Goal: Information Seeking & Learning: Learn about a topic

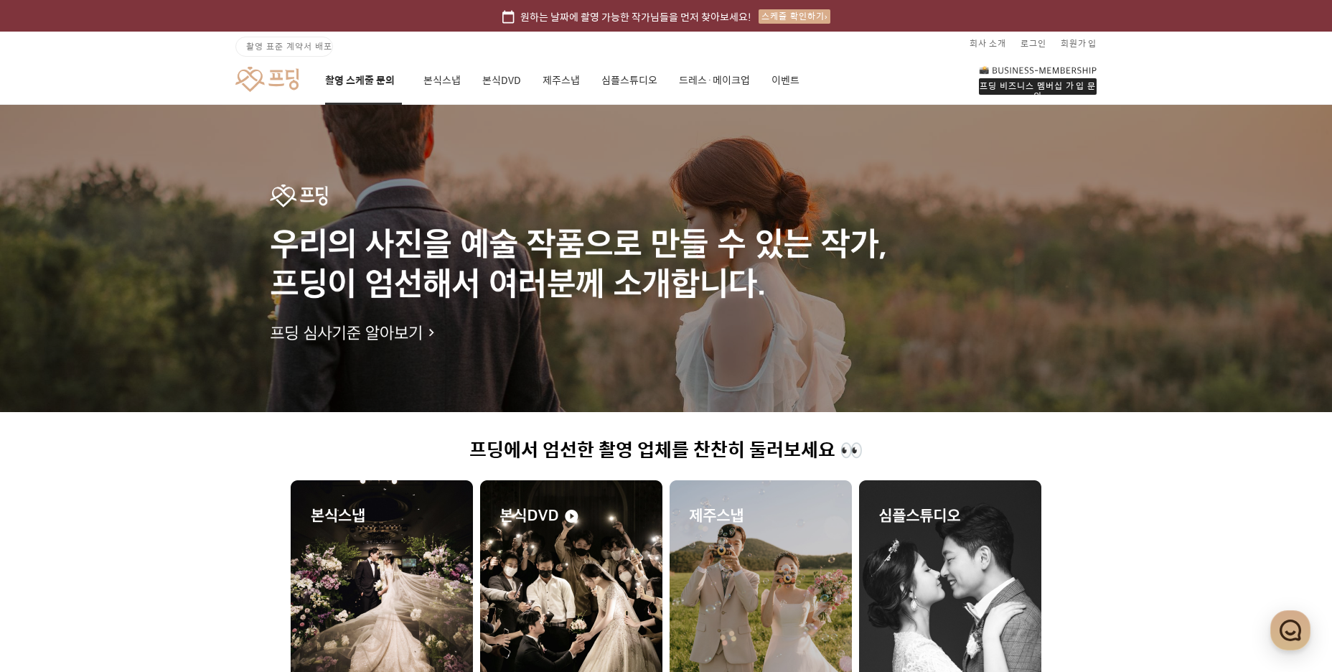
drag, startPoint x: 360, startPoint y: 72, endPoint x: 362, endPoint y: 88, distance: 16.8
click at [360, 72] on link "촬영 스케줄 문의" at bounding box center [363, 80] width 77 height 49
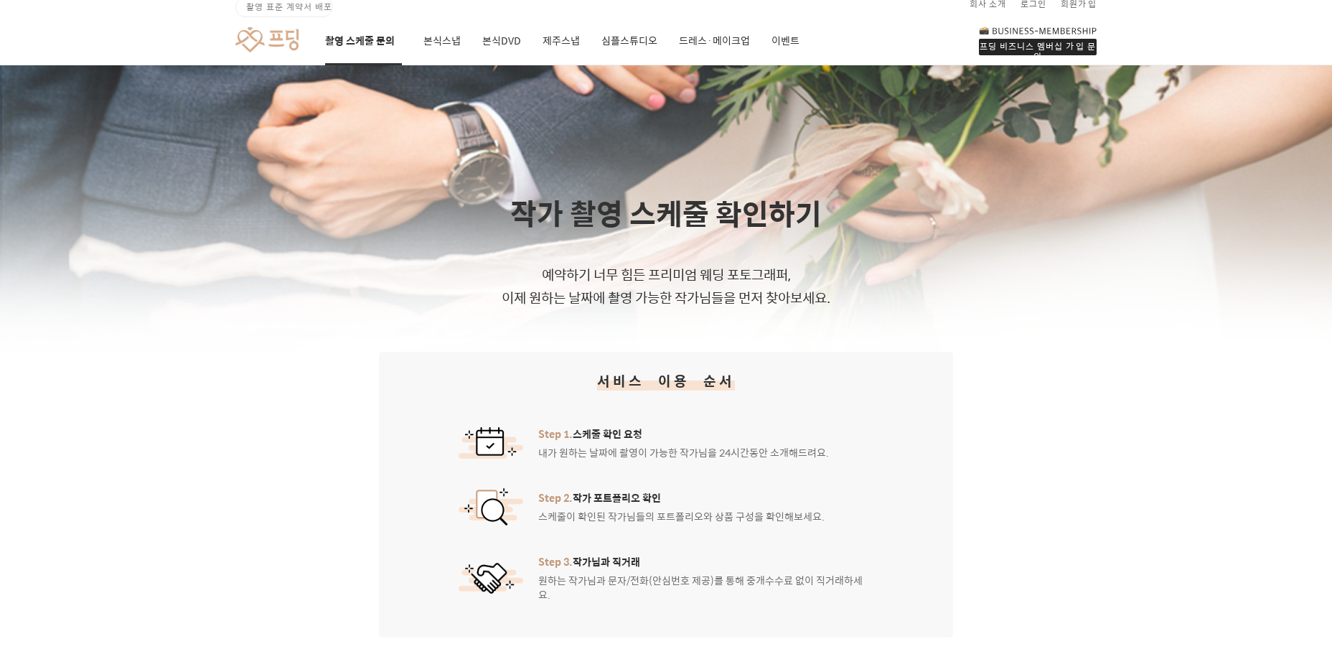
scroll to position [72, 0]
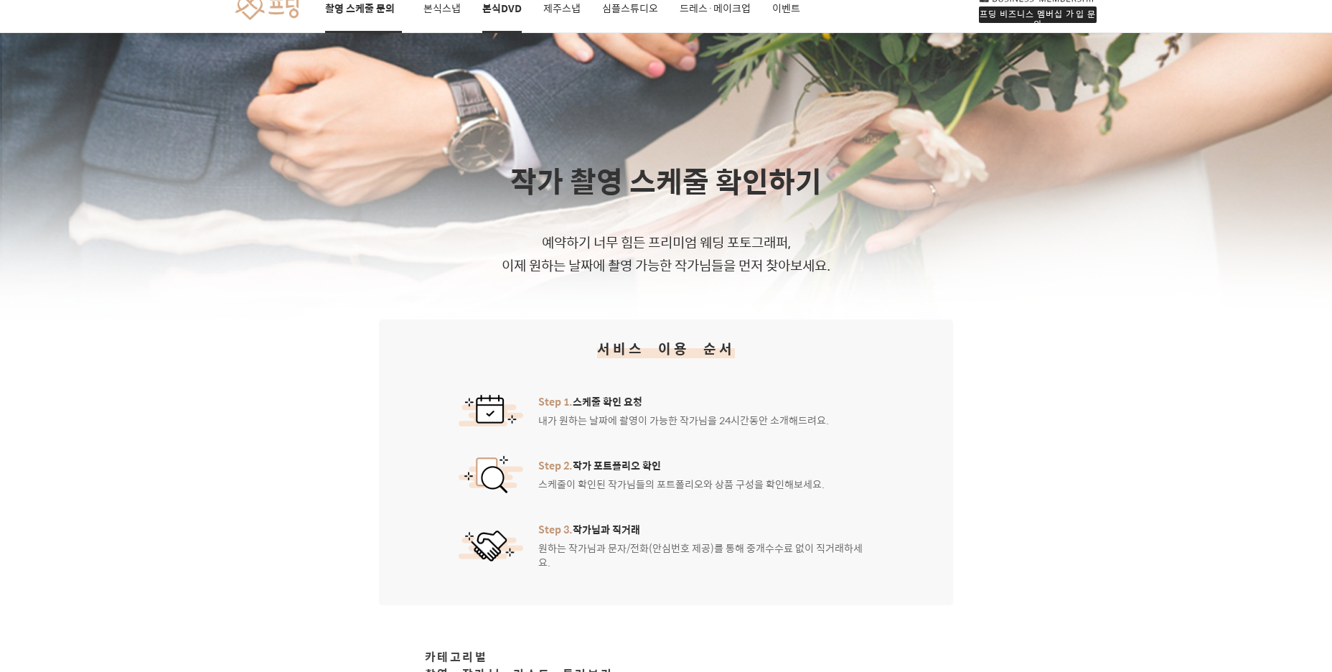
click at [487, 8] on link "본식DVD" at bounding box center [501, 8] width 39 height 49
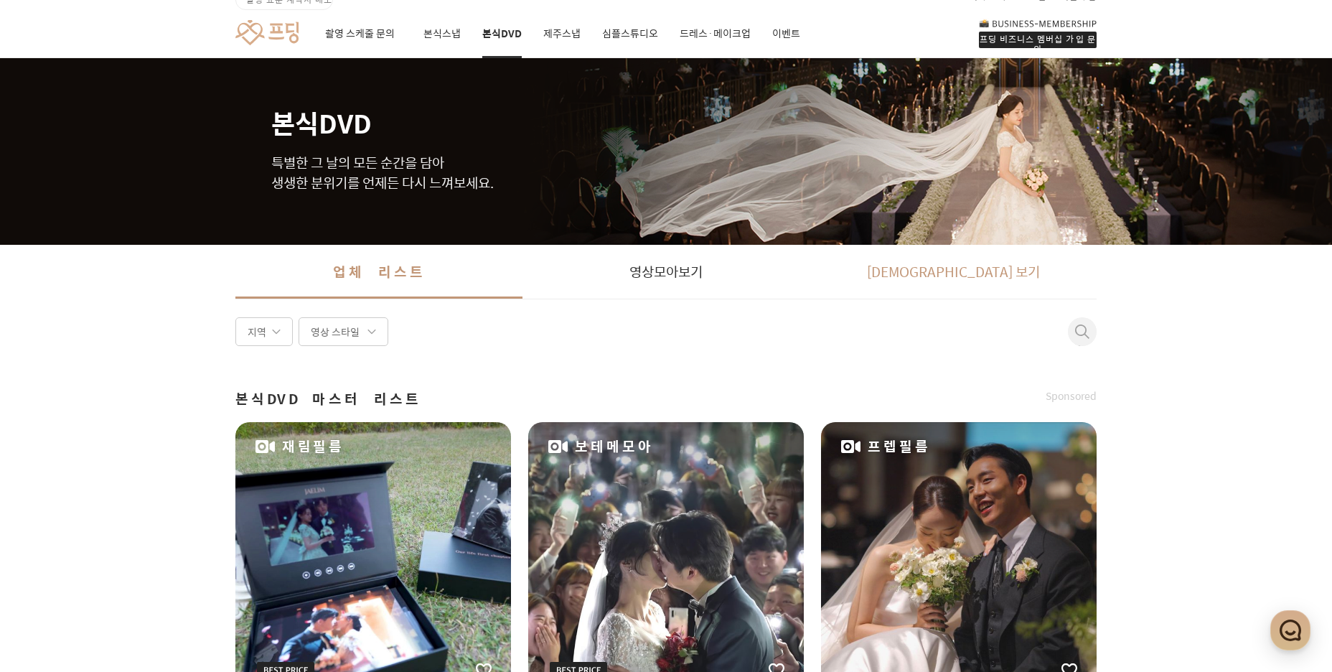
scroll to position [144, 0]
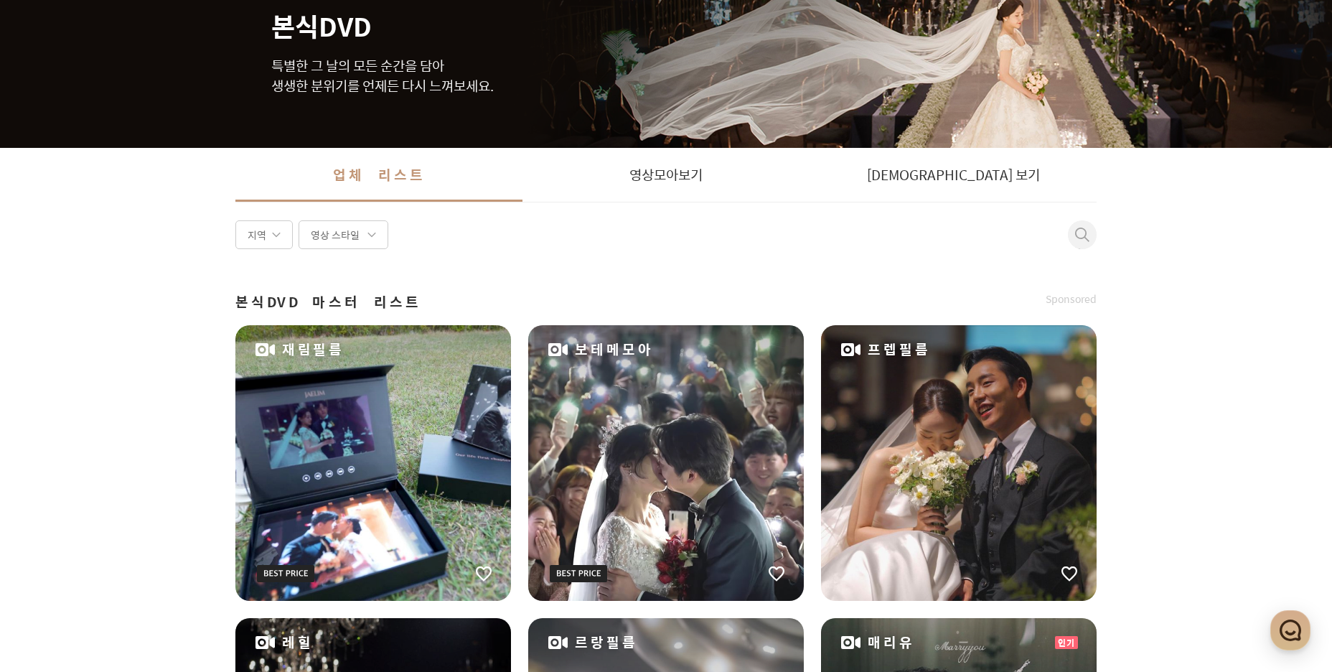
click at [618, 494] on div "보테메모아" at bounding box center [666, 463] width 276 height 276
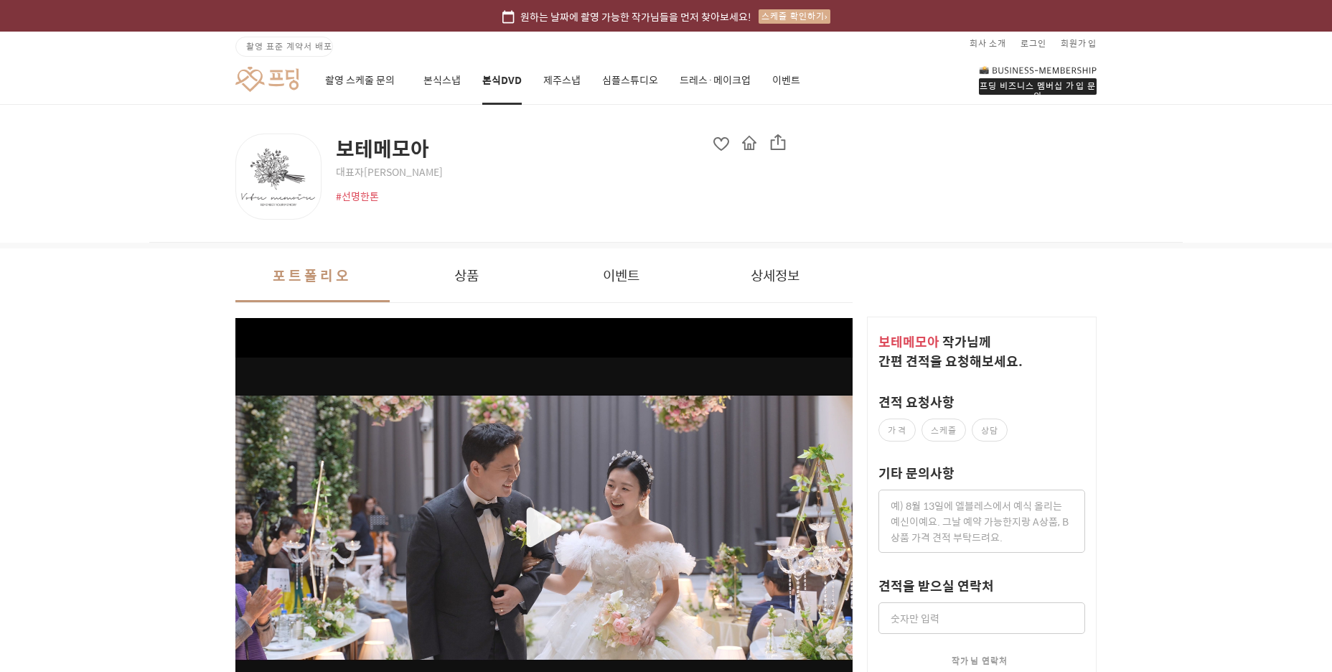
click at [305, 43] on span "촬영 표준 계약서 배포" at bounding box center [289, 45] width 86 height 13
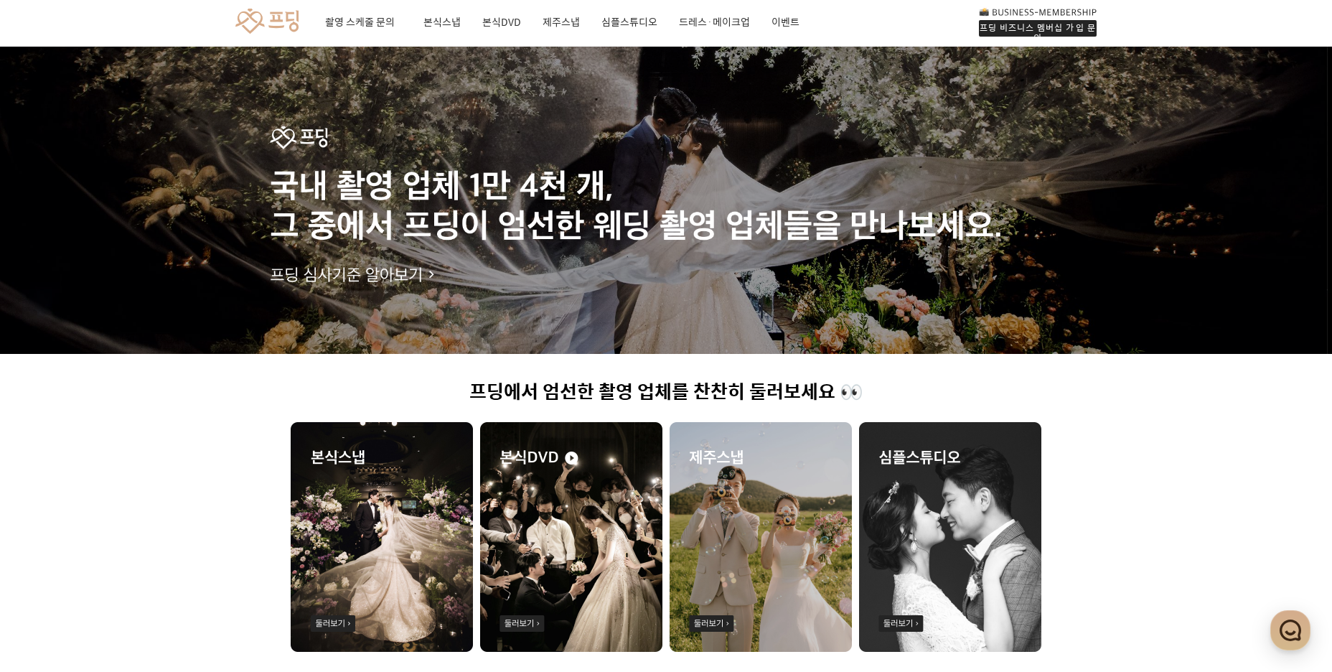
scroll to position [144, 0]
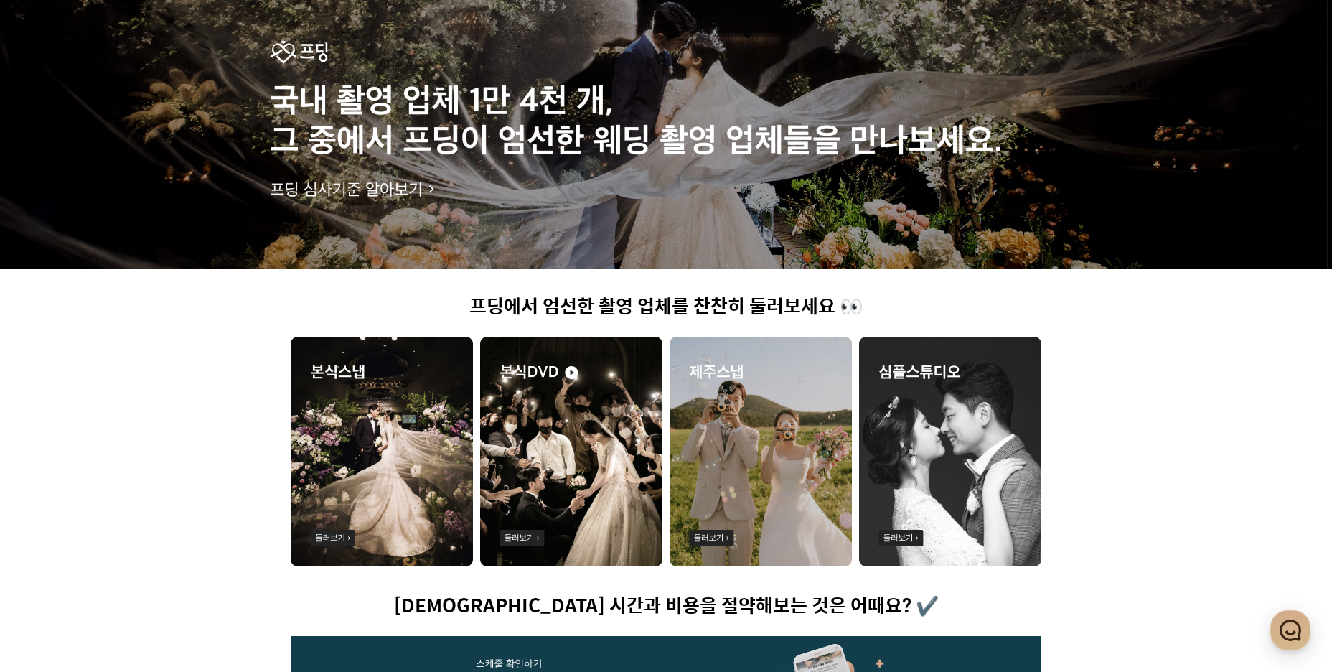
click at [628, 439] on img at bounding box center [571, 452] width 182 height 230
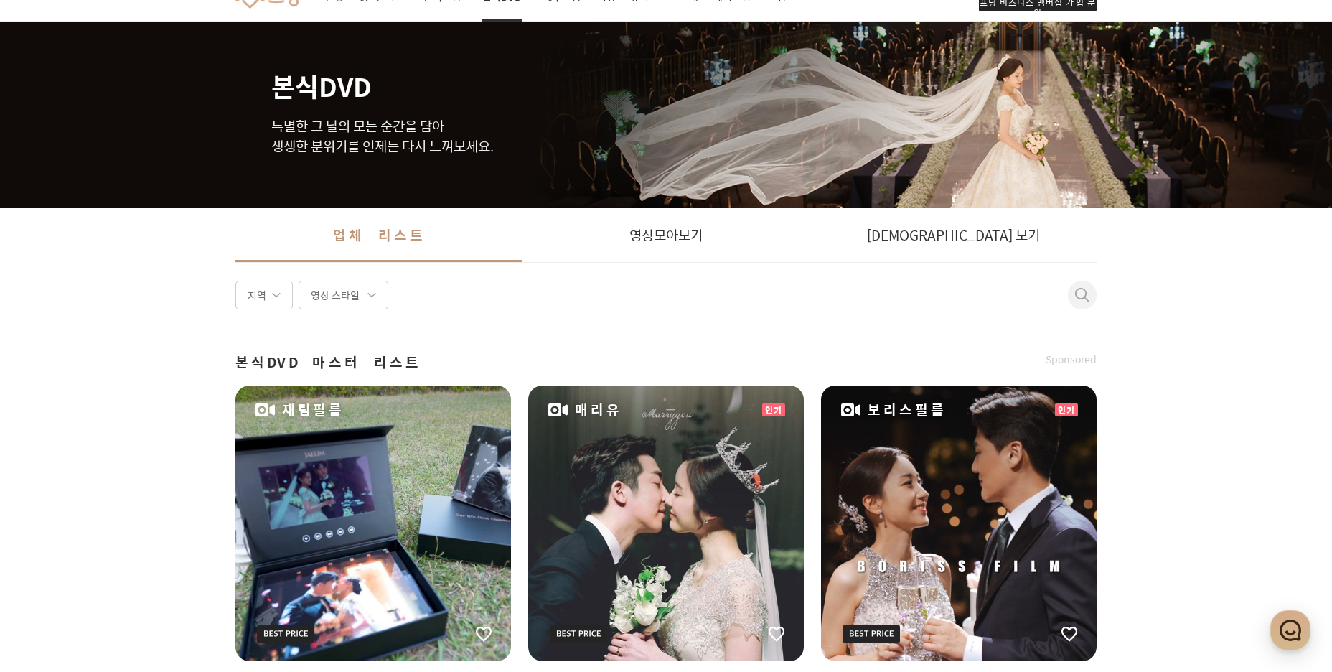
scroll to position [144, 0]
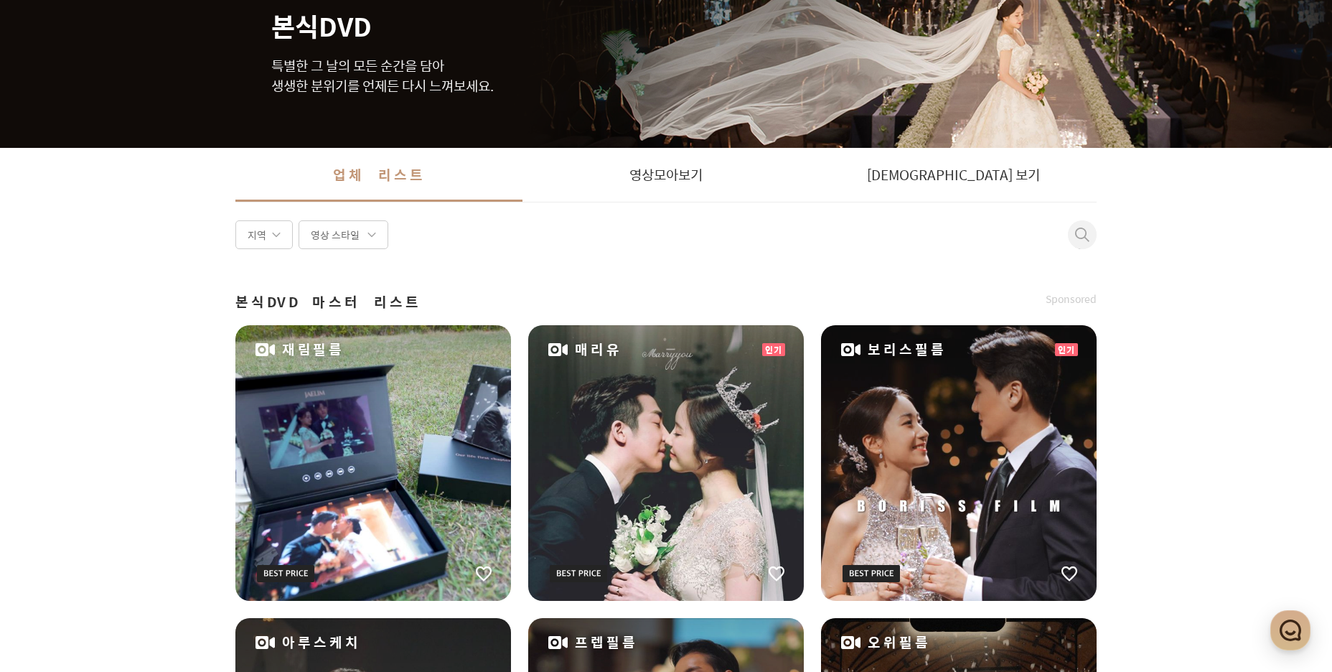
click at [737, 430] on div "매리유" at bounding box center [666, 463] width 276 height 276
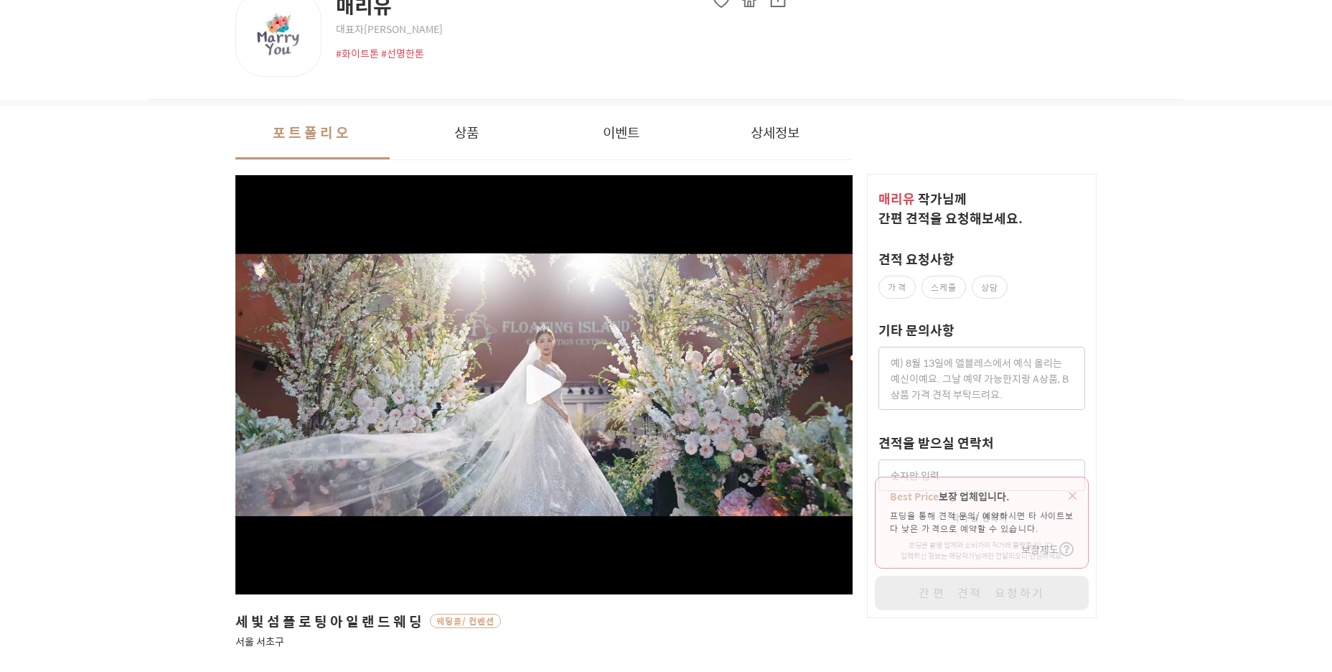
scroll to position [144, 0]
